Goal: Task Accomplishment & Management: Complete application form

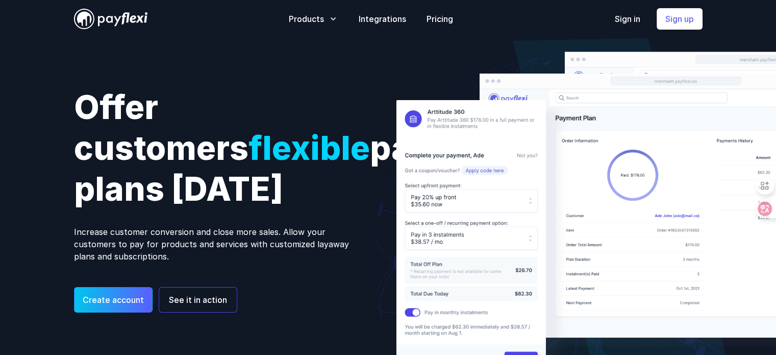
click at [119, 293] on link "Create account" at bounding box center [113, 300] width 79 height 26
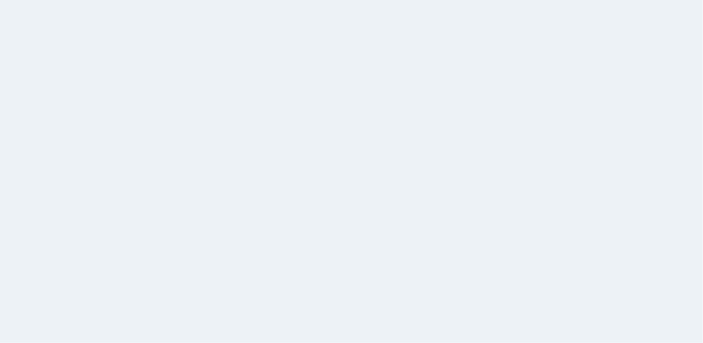
click at [207, 0] on html at bounding box center [351, 0] width 703 height 0
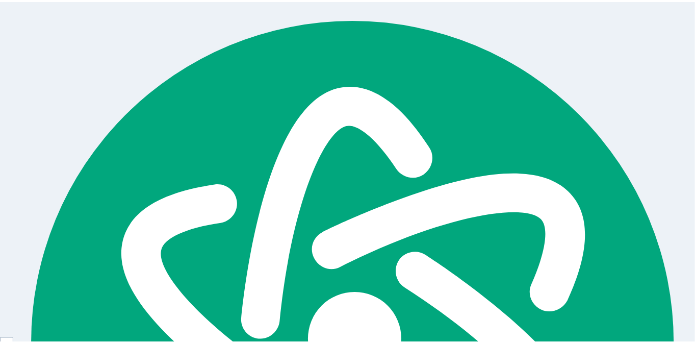
scroll to position [2, 0]
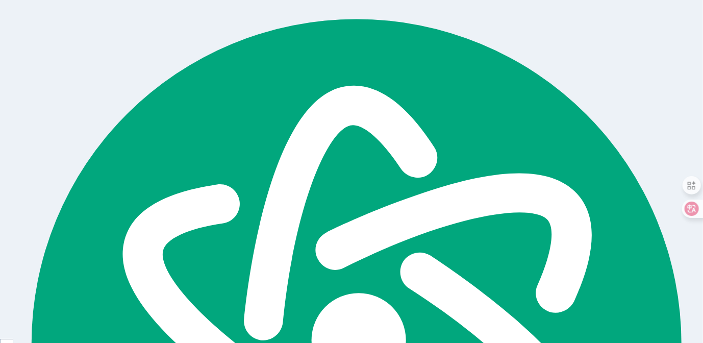
select select "[GEOGRAPHIC_DATA]"
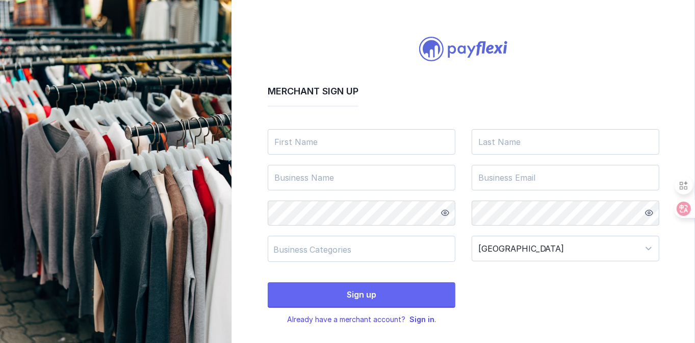
scroll to position [5, 0]
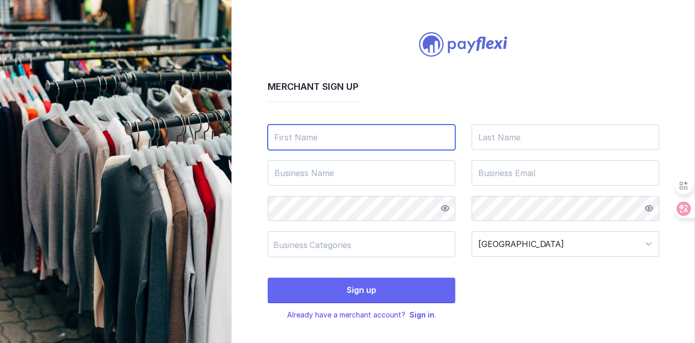
click at [339, 140] on input "text" at bounding box center [362, 138] width 188 height 26
type input "M.N"
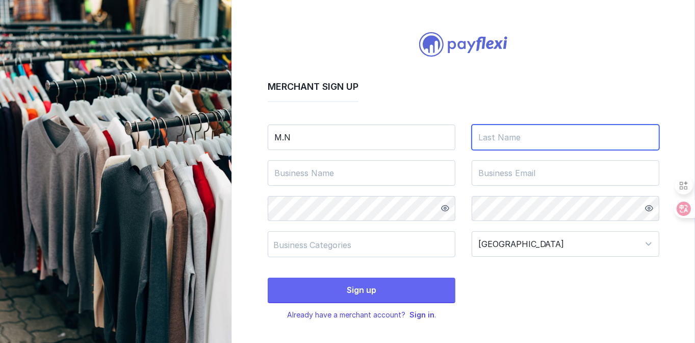
type input "Shahid"
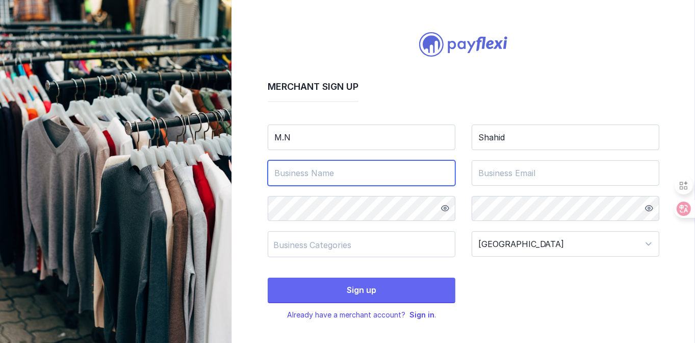
type input "Intelligent Digital Marketing"
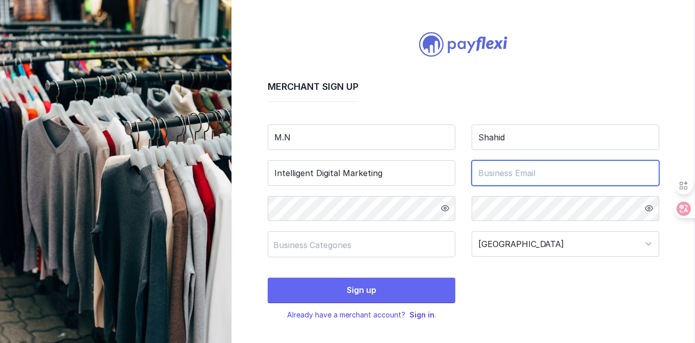
type input "alnawaz3@gmail.com"
drag, startPoint x: 576, startPoint y: 171, endPoint x: 460, endPoint y: 172, distance: 115.3
click at [460, 172] on div "M.N Shahid Intelligent Digital Marketing alnawaz3@gmail.com Business Categories…" at bounding box center [464, 187] width 392 height 139
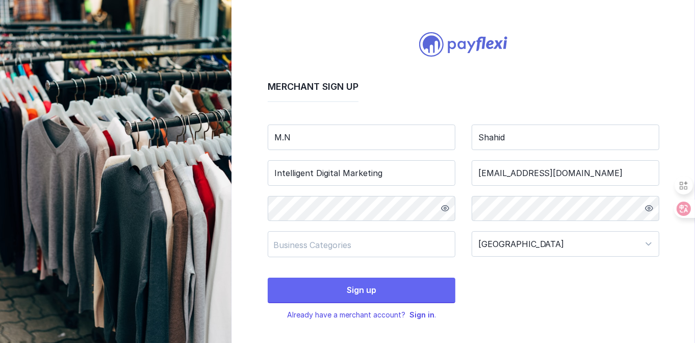
drag, startPoint x: 245, startPoint y: 36, endPoint x: 335, endPoint y: 180, distance: 169.5
click at [245, 36] on div "Merchant Sign up M.N Shahid Intelligent Digital Marketing alnawaz3@gmail.com Bu…" at bounding box center [464, 169] width 464 height 349
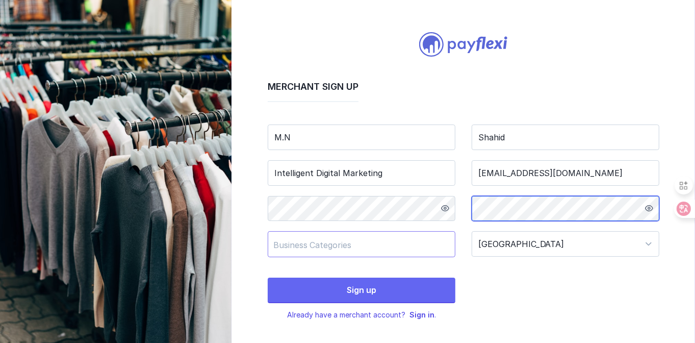
click at [350, 248] on div "Business Categories" at bounding box center [356, 245] width 165 height 10
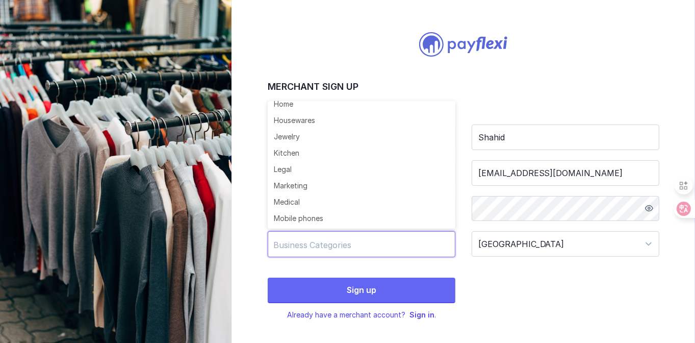
scroll to position [353, 0]
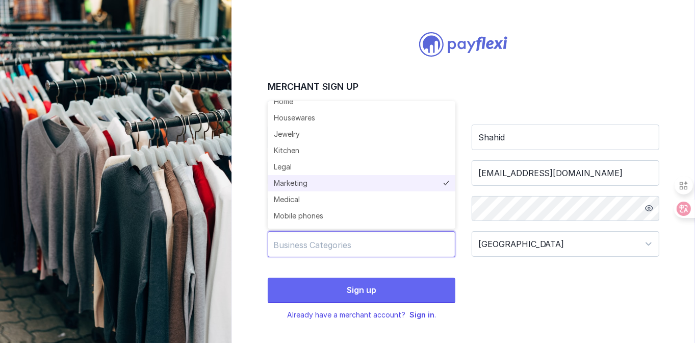
click at [316, 184] on li "Marketing" at bounding box center [362, 183] width 188 height 16
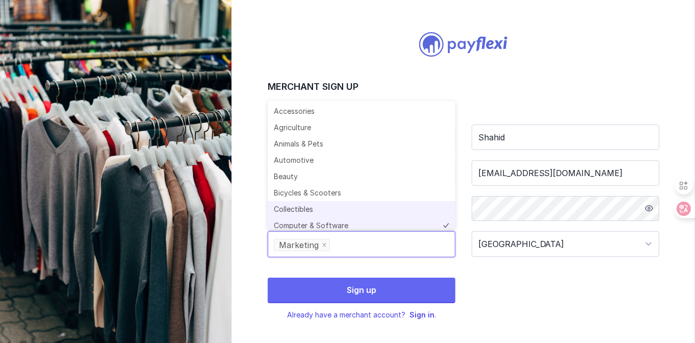
scroll to position [5, 0]
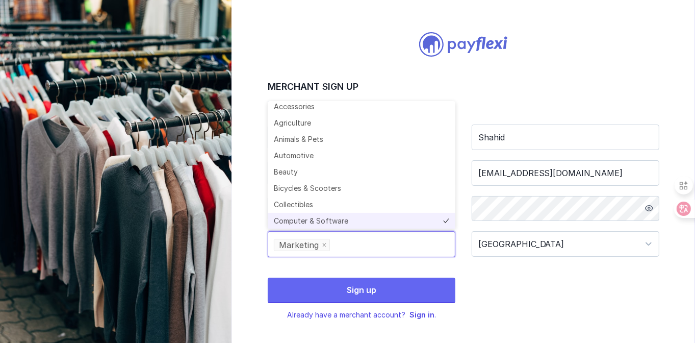
click at [341, 218] on li "Computer & Software" at bounding box center [362, 221] width 188 height 16
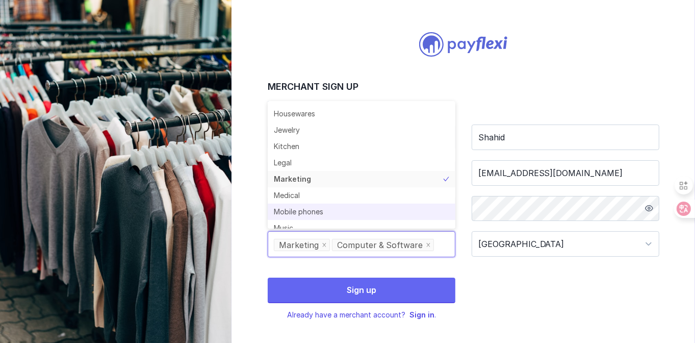
scroll to position [364, 0]
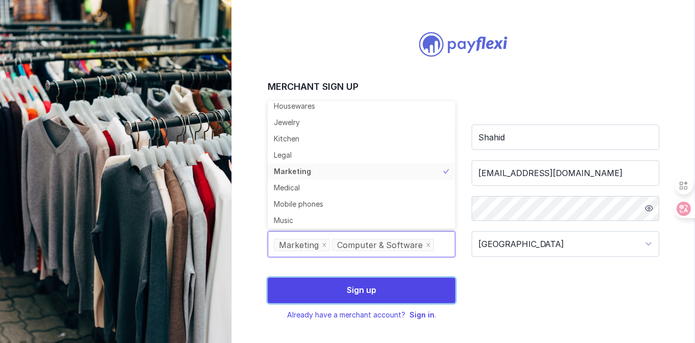
click at [367, 288] on span "Sign up" at bounding box center [362, 290] width 30 height 10
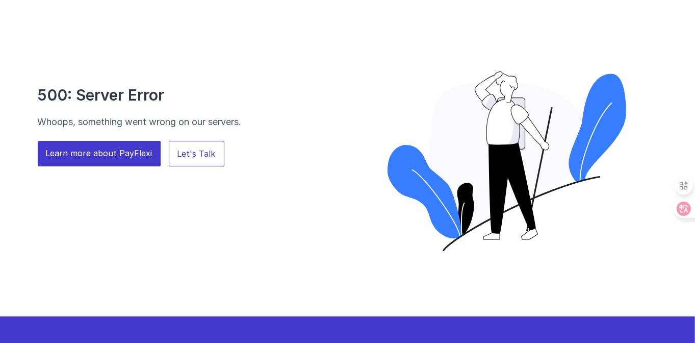
scroll to position [0, 0]
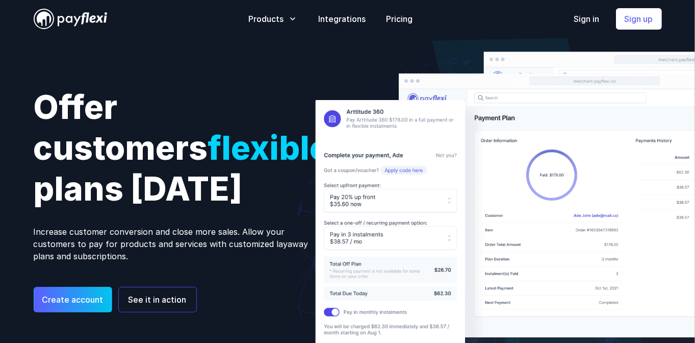
scroll to position [2, 0]
click at [223, 44] on div "Offer customers flexible payment plans [DATE] Increase customer conversion and …" at bounding box center [347, 232] width 653 height 388
click at [87, 300] on link "Create account" at bounding box center [73, 300] width 79 height 26
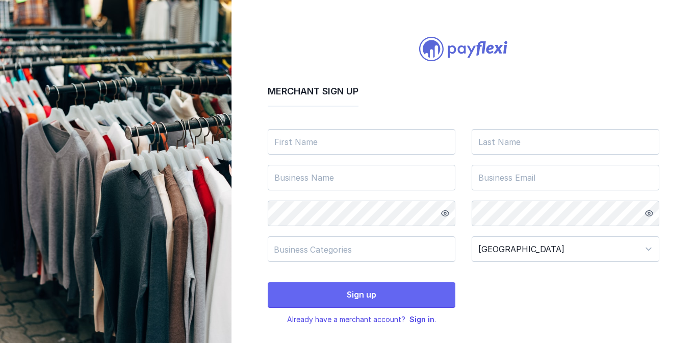
select select "[GEOGRAPHIC_DATA]"
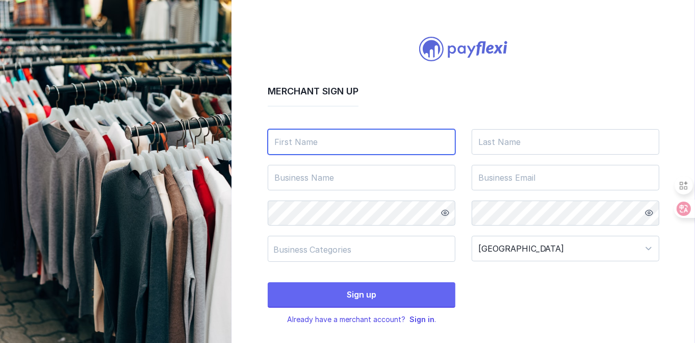
click at [352, 136] on input "text" at bounding box center [362, 142] width 188 height 26
type input "M.N"
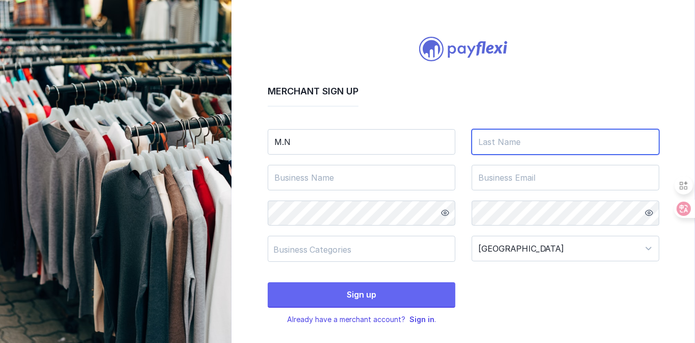
type input "Shahid"
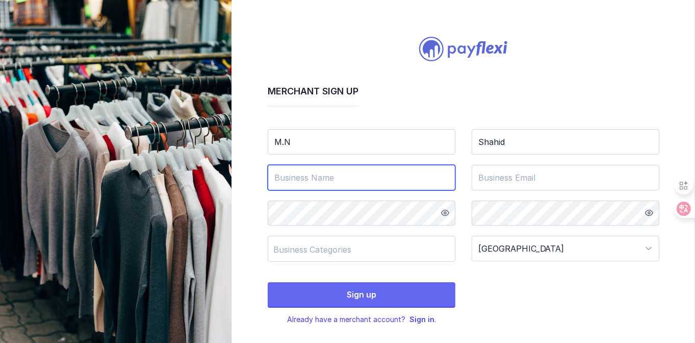
type input "Intelligent Digital Marketing"
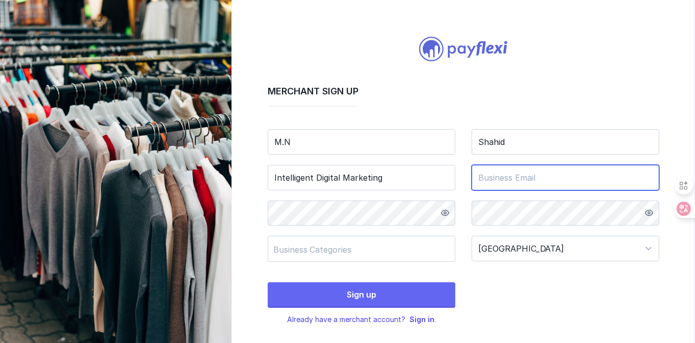
type input "alnawaz3@gmail.com"
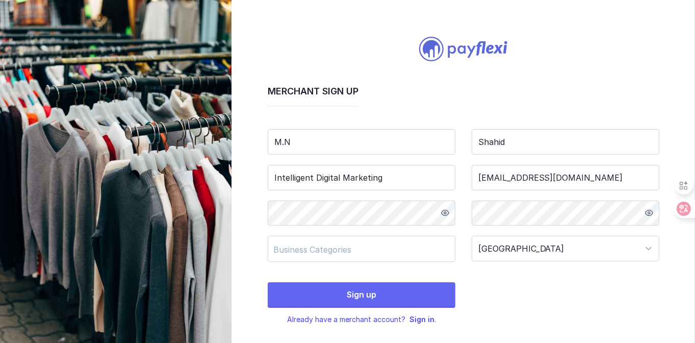
click at [445, 214] on icon at bounding box center [445, 213] width 8 height 8
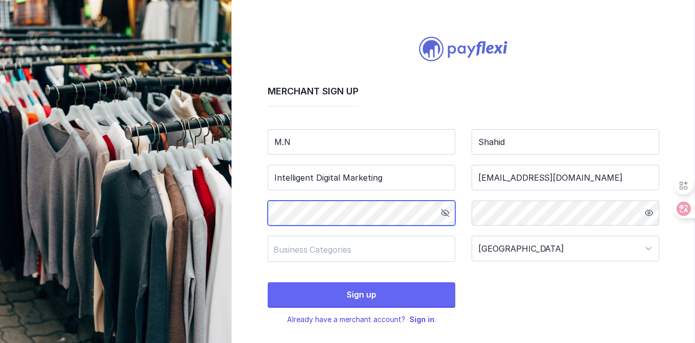
type textarea "o"
click at [262, 219] on div "Merchant Sign up M.N Shahid Intelligent Digital Marketing alnawaz3@gmail.com Bu…" at bounding box center [464, 174] width 464 height 349
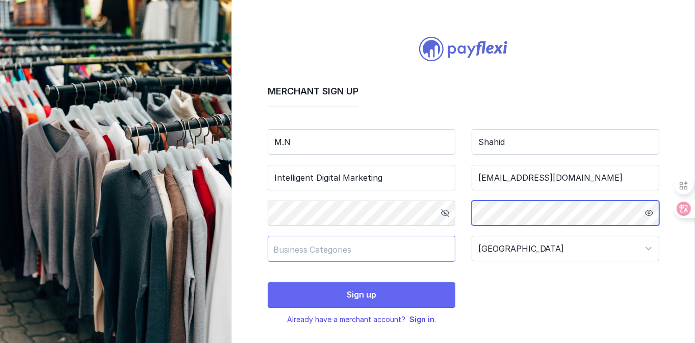
click at [383, 251] on div "Business Categories" at bounding box center [356, 249] width 165 height 10
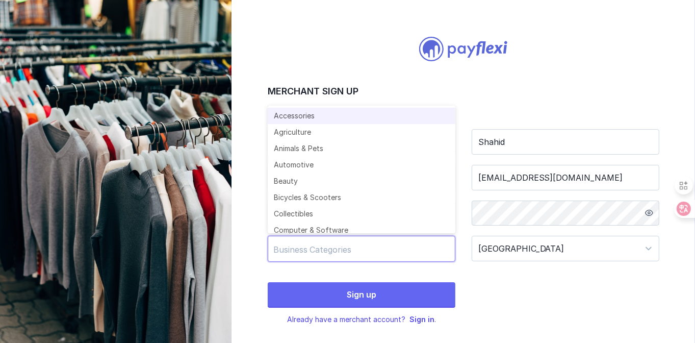
scroll to position [38, 0]
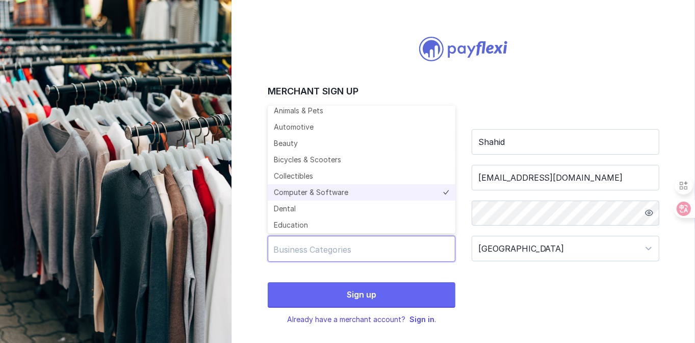
click at [327, 193] on li "Computer & Software" at bounding box center [362, 192] width 188 height 16
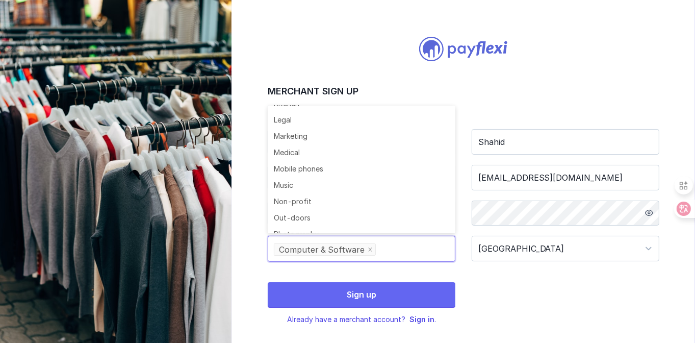
scroll to position [406, 0]
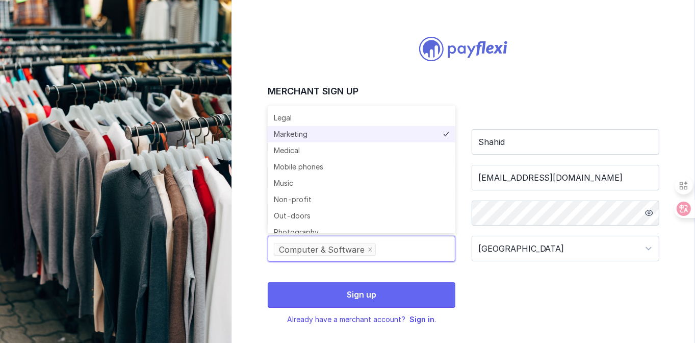
click at [318, 134] on li "Marketing" at bounding box center [362, 134] width 188 height 16
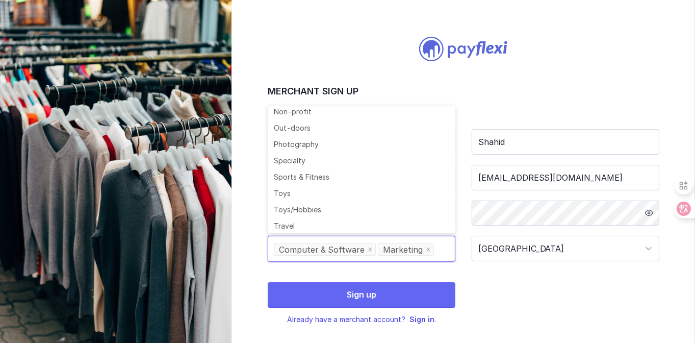
scroll to position [496, 0]
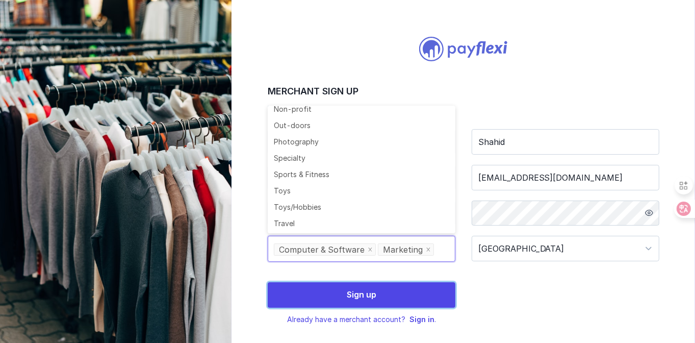
click at [376, 286] on button "Sign up" at bounding box center [362, 295] width 188 height 26
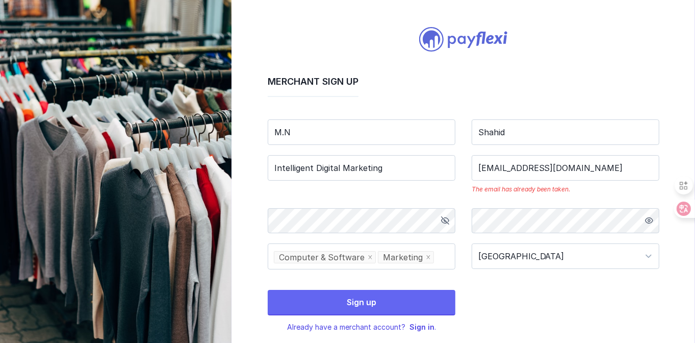
scroll to position [22, 0]
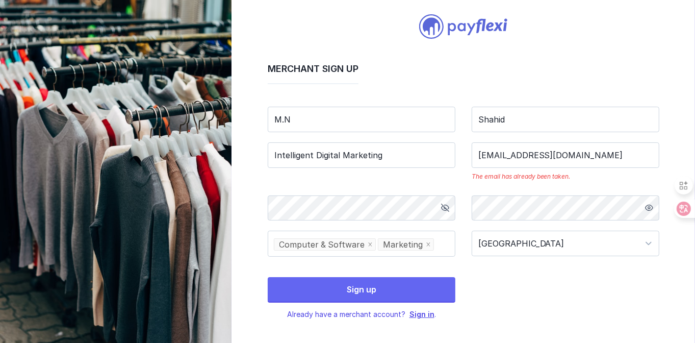
click at [429, 314] on link "Sign in" at bounding box center [422, 314] width 25 height 9
click at [427, 310] on link "Sign in" at bounding box center [422, 314] width 25 height 9
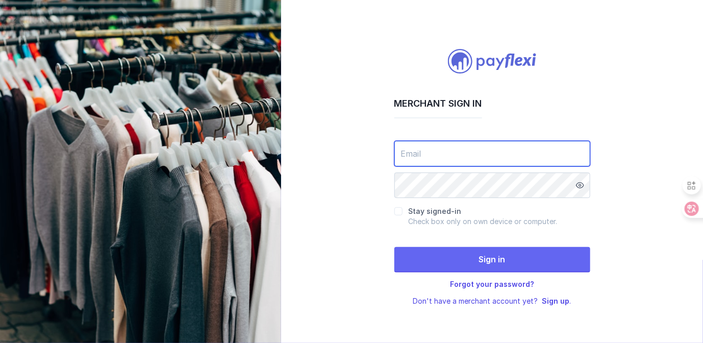
click at [476, 153] on input "email" at bounding box center [492, 154] width 196 height 26
type input "alnawaz3@gmail.com"
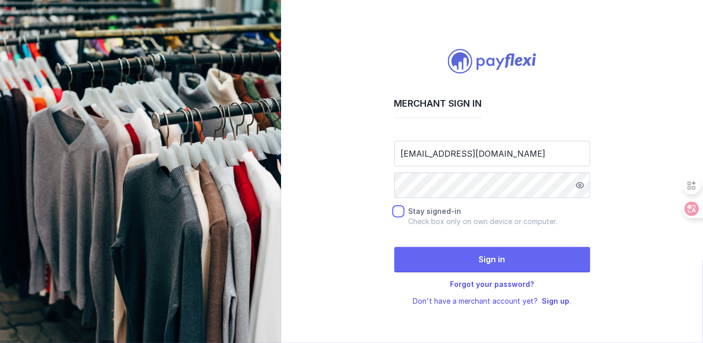
click at [398, 209] on input "Stay signed-in" at bounding box center [398, 211] width 8 height 8
checkbox input "true"
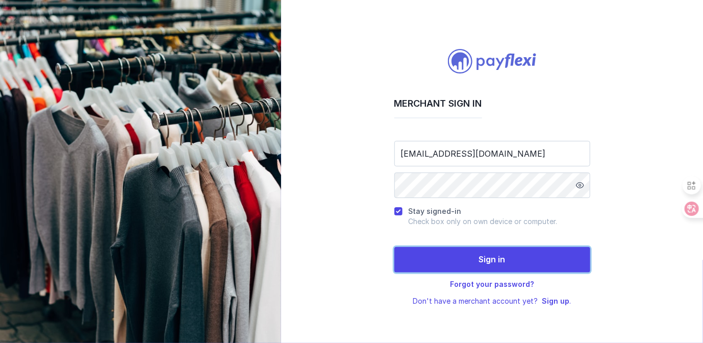
click at [482, 257] on span "Sign in" at bounding box center [492, 259] width 27 height 10
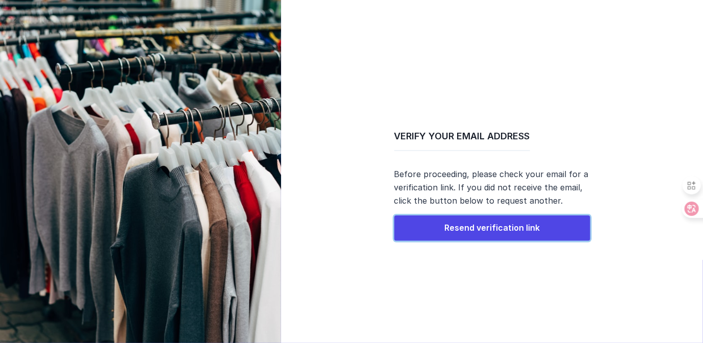
click at [500, 228] on span "Resend verification link" at bounding box center [491, 227] width 95 height 10
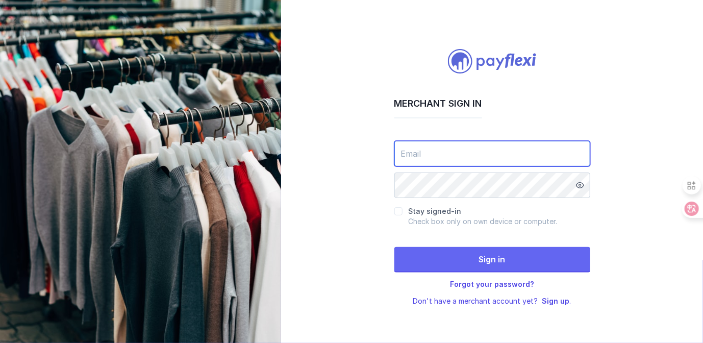
click at [445, 153] on input "email" at bounding box center [492, 154] width 196 height 26
type input "alnawaz3@gmail.com"
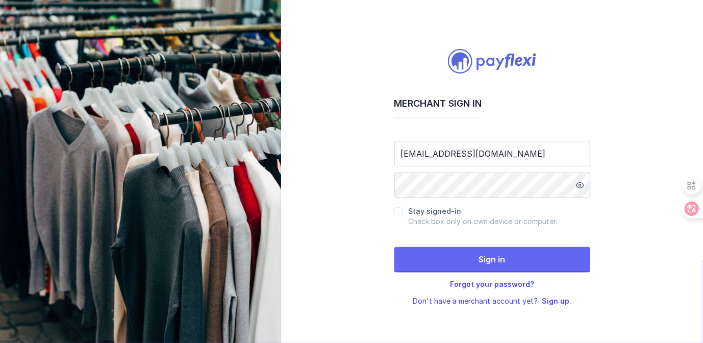
click at [582, 181] on icon at bounding box center [580, 185] width 8 height 8
click at [399, 210] on input "Stay signed-in" at bounding box center [398, 211] width 8 height 8
checkbox input "true"
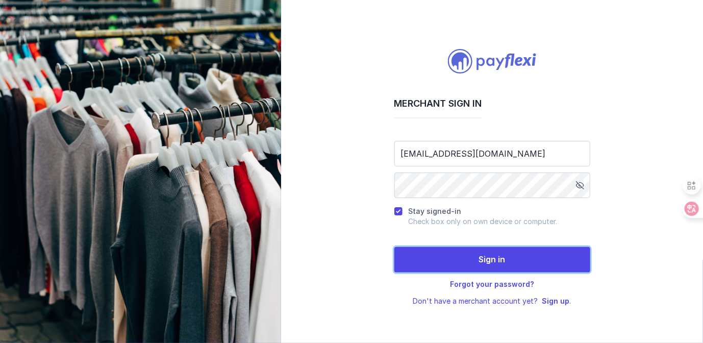
click at [495, 259] on span "Sign in" at bounding box center [492, 259] width 27 height 10
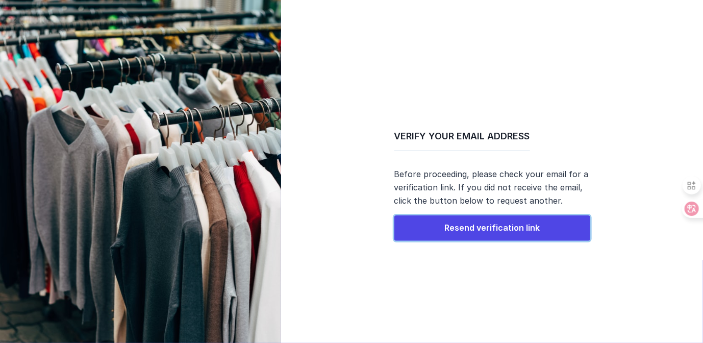
click at [531, 230] on span "Resend verification link" at bounding box center [491, 227] width 95 height 10
